Goal: Navigation & Orientation: Find specific page/section

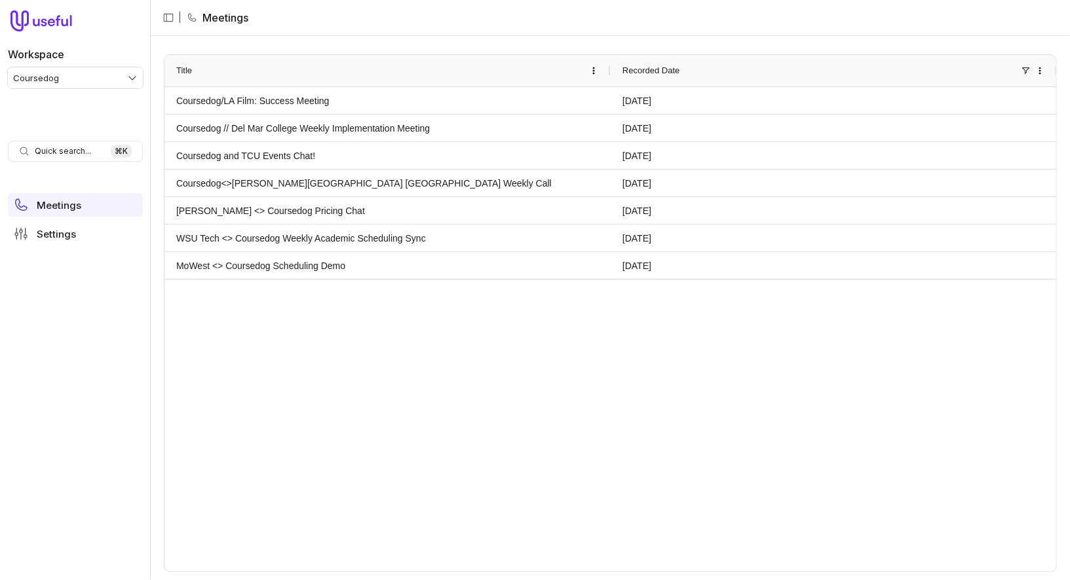
click at [95, 66] on div "Workspace Coursedog" at bounding box center [75, 62] width 135 height 52
click at [95, 94] on nav "Workspace Coursedog Quick search... ⌘ K Meetings Settings" at bounding box center [75, 290] width 151 height 580
click at [102, 75] on html "Workspace Coursedog Quick search... ⌘ K Meetings Settings | Meetings Drag here …" at bounding box center [535, 290] width 1070 height 580
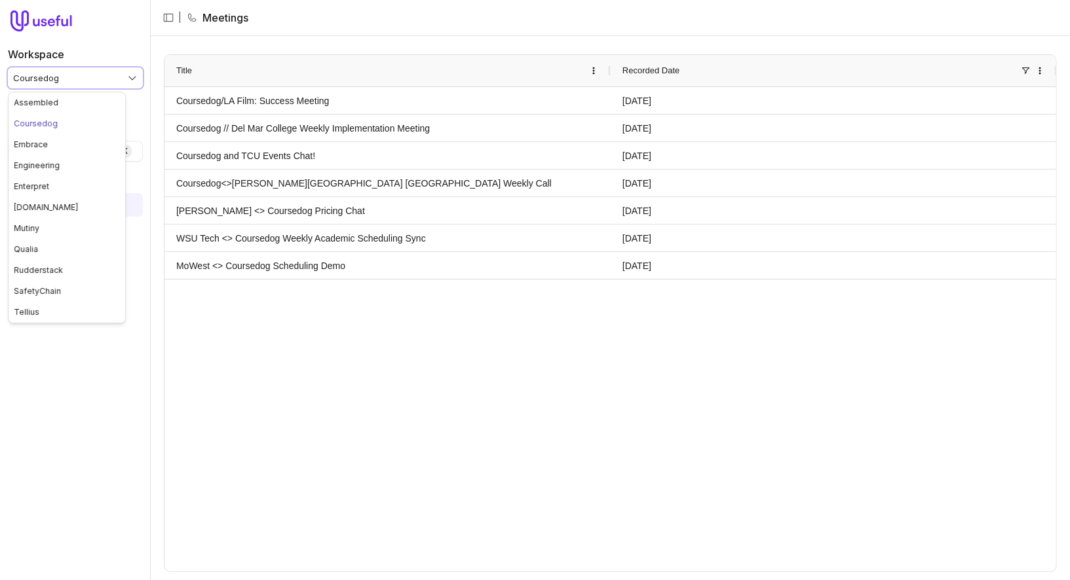
click at [121, 24] on html "Workspace Coursedog Quick search... ⌘ K Meetings Settings | Meetings Drag here …" at bounding box center [535, 290] width 1070 height 580
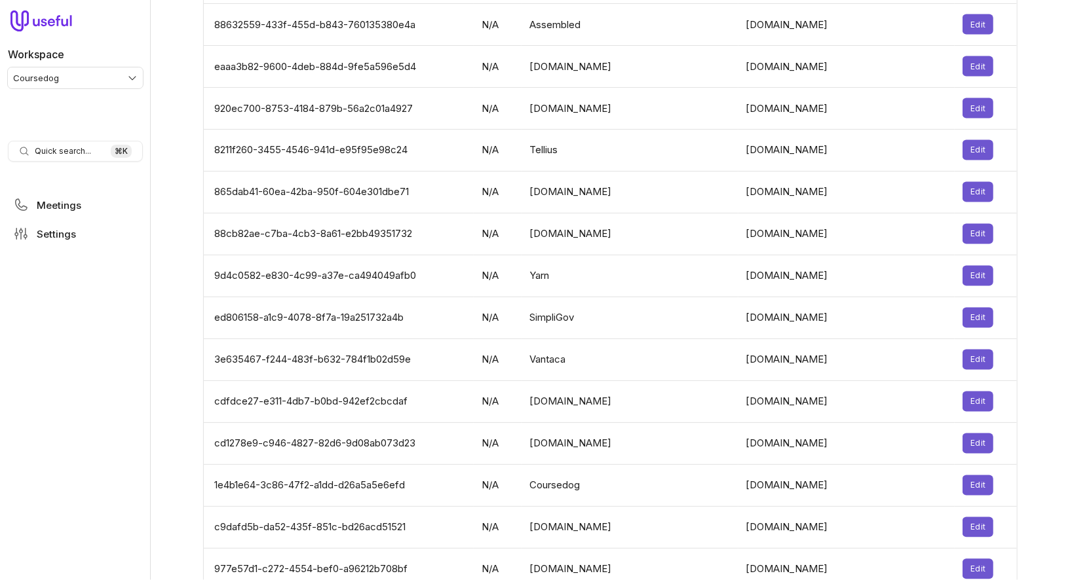
scroll to position [4106, 0]
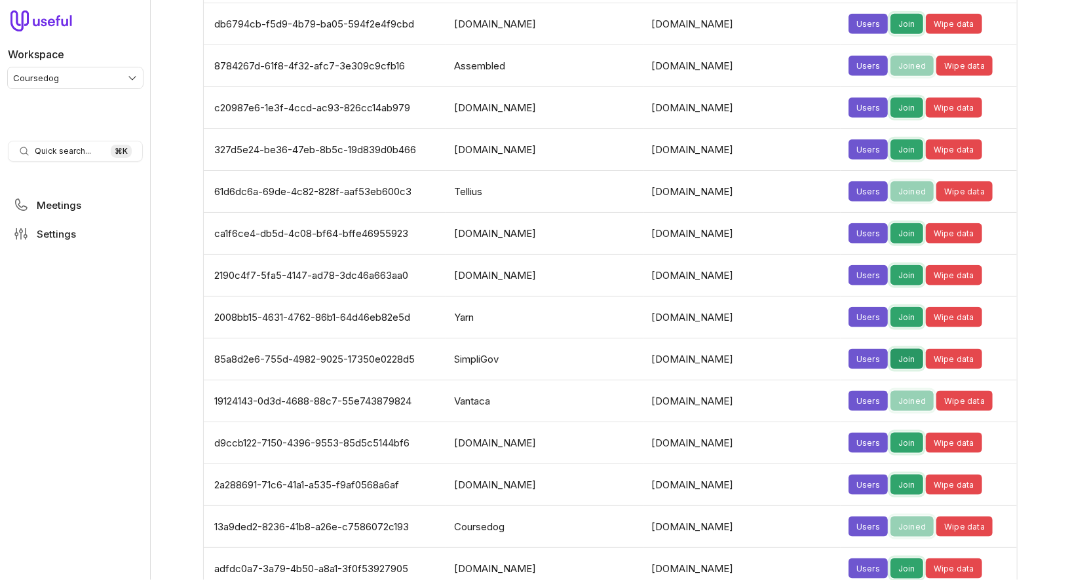
click at [890, 349] on button "Join" at bounding box center [906, 359] width 33 height 20
click at [60, 208] on span "Meetings" at bounding box center [59, 205] width 45 height 10
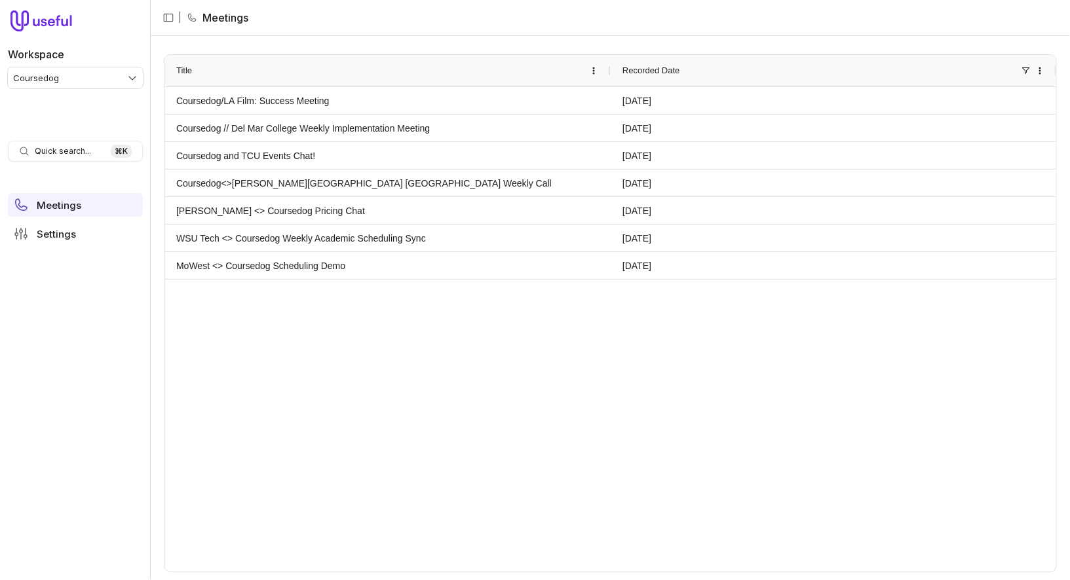
click at [103, 81] on html "Workspace Coursedog Quick search... ⌘ K Meetings Settings | Meetings Drag here …" at bounding box center [535, 290] width 1070 height 580
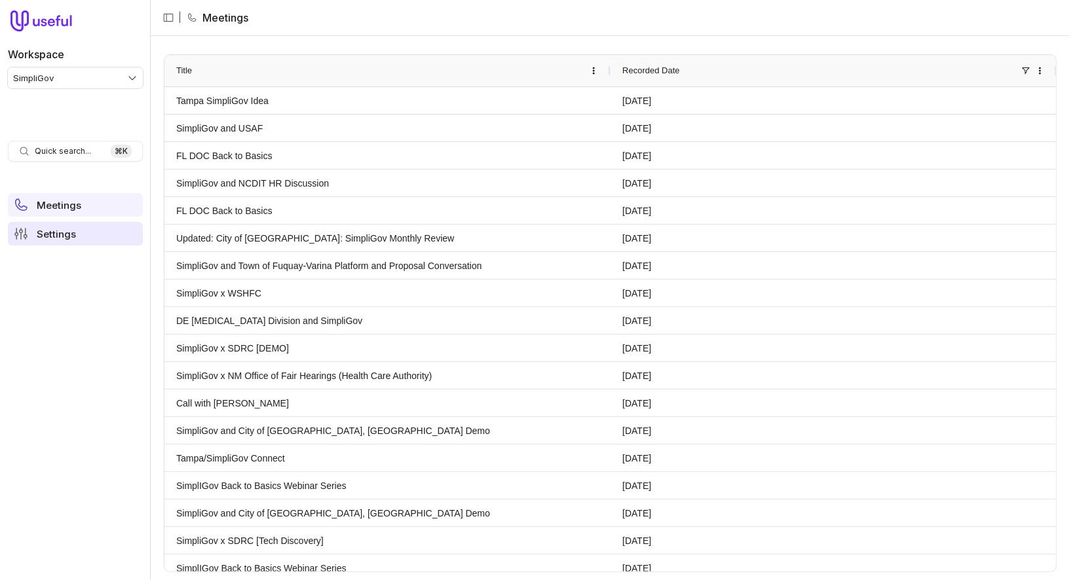
click at [93, 223] on link "Settings" at bounding box center [75, 234] width 135 height 24
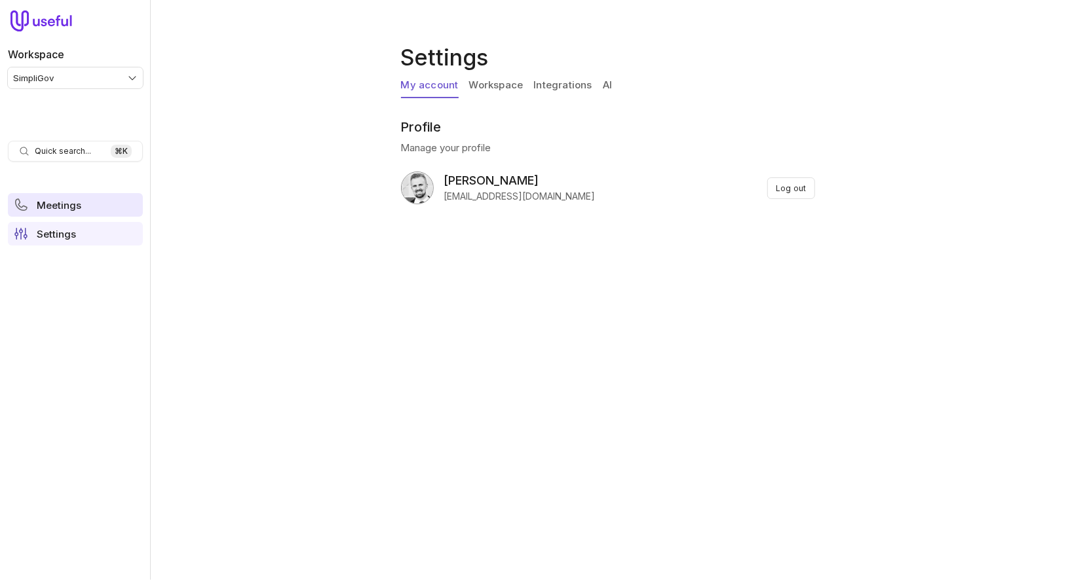
click at [88, 205] on link "Meetings" at bounding box center [75, 205] width 135 height 24
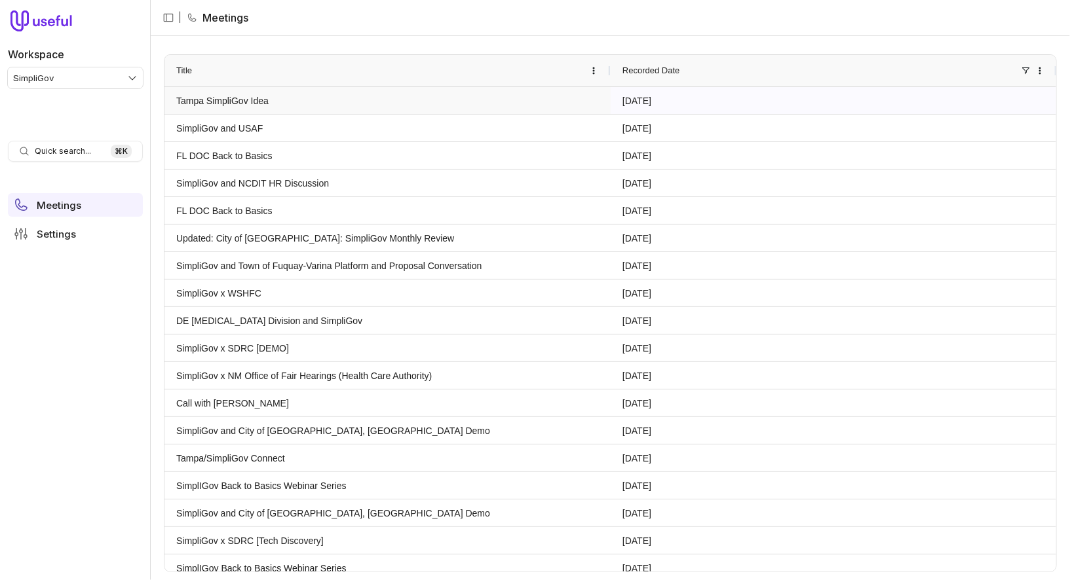
click at [481, 107] on link "Tampa SimpliGov Idea" at bounding box center [387, 101] width 422 height 26
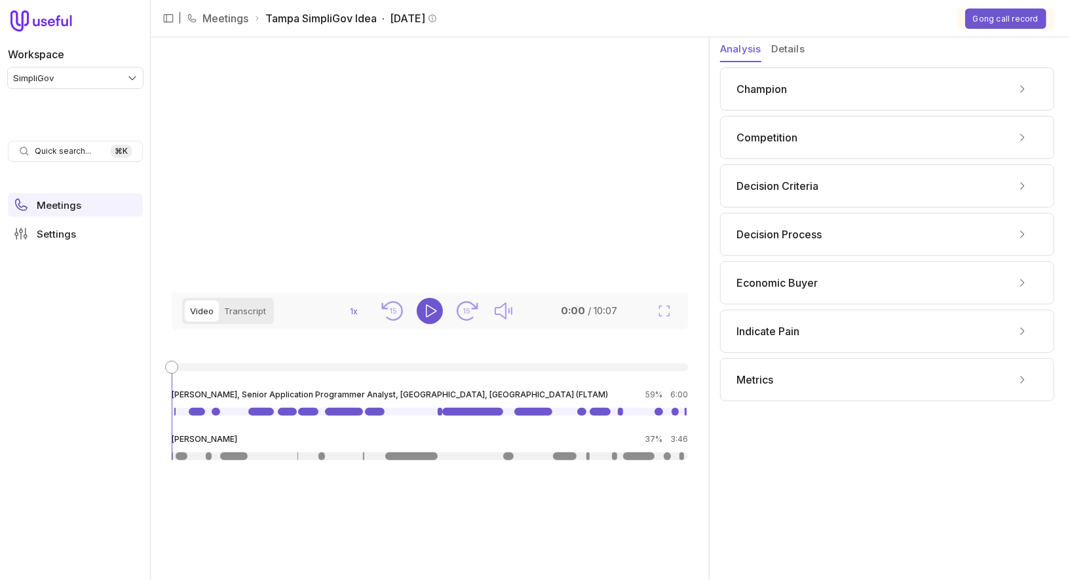
click at [810, 94] on div "Champion" at bounding box center [886, 89] width 301 height 21
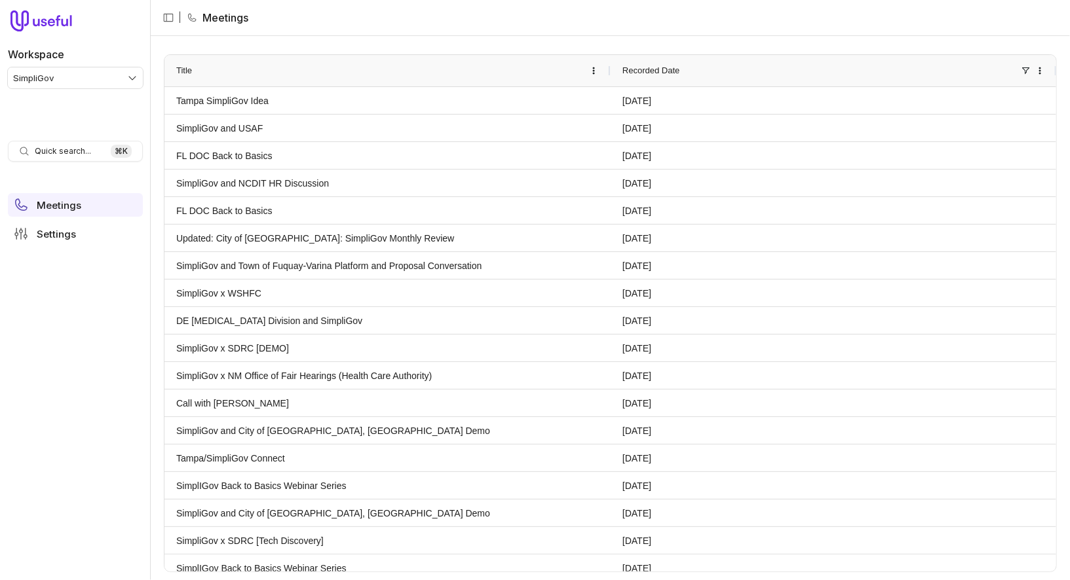
click at [102, 76] on html "Workspace SimpliGov Quick search... ⌘ K Meetings Settings | Meetings Drag here …" at bounding box center [535, 290] width 1070 height 580
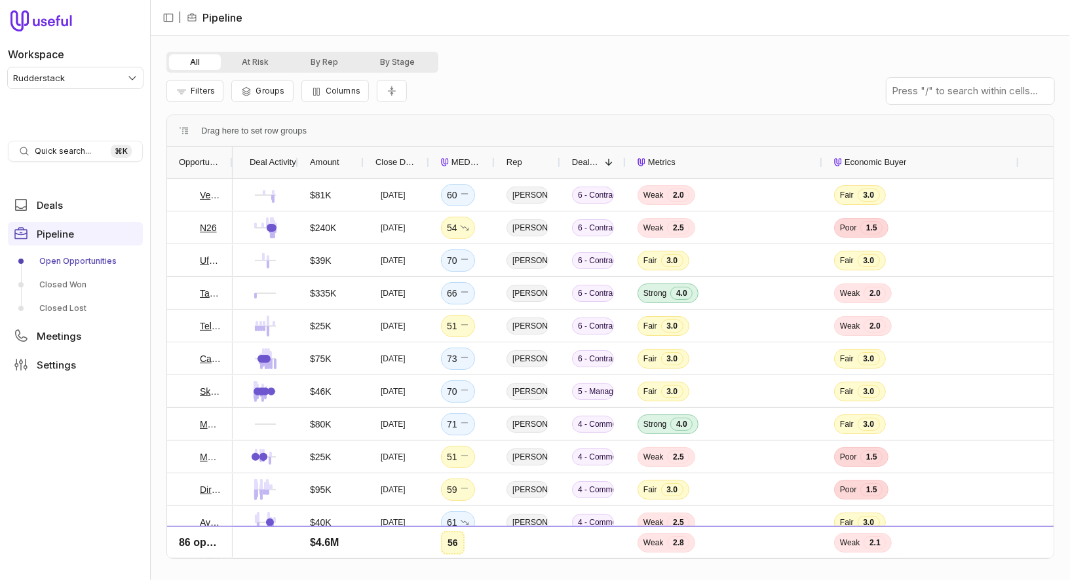
click at [101, 261] on link "Open Opportunities" at bounding box center [75, 261] width 135 height 21
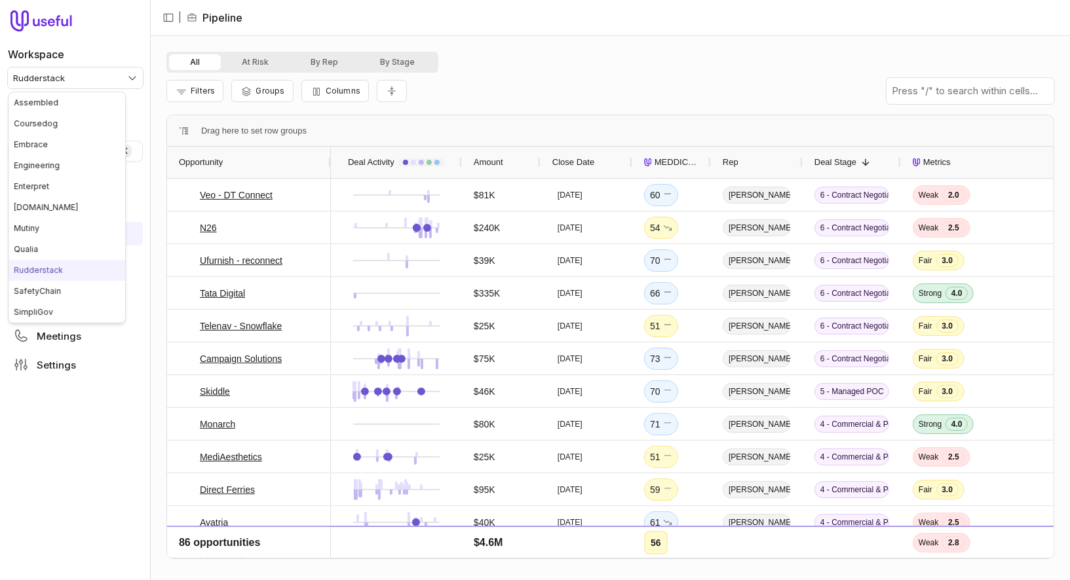
click at [120, 83] on html "Workspace Rudderstack Quick search... ⌘ K Deals Pipeline Open Opportunities Clo…" at bounding box center [535, 290] width 1070 height 580
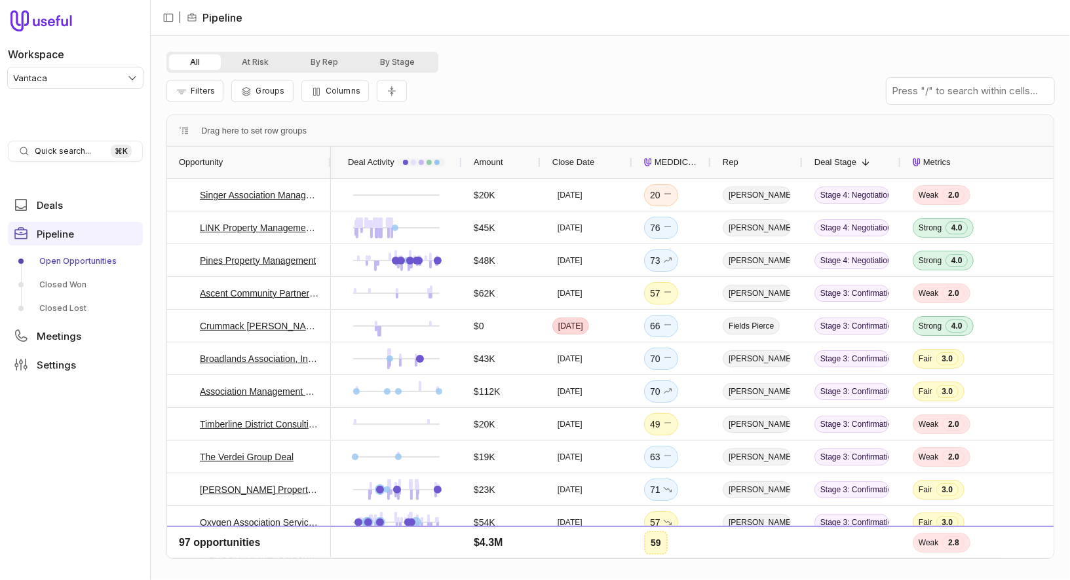
click at [89, 81] on html "Workspace Vantaca Quick search... ⌘ K Deals Pipeline Open Opportunities Closed …" at bounding box center [535, 290] width 1070 height 580
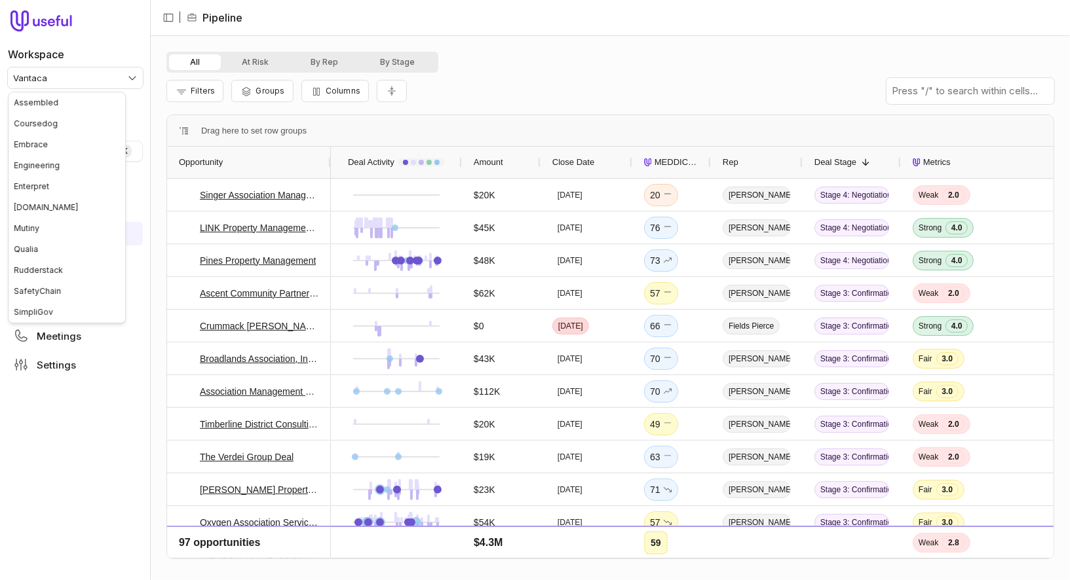
scroll to position [62, 0]
